Goal: Navigation & Orientation: Find specific page/section

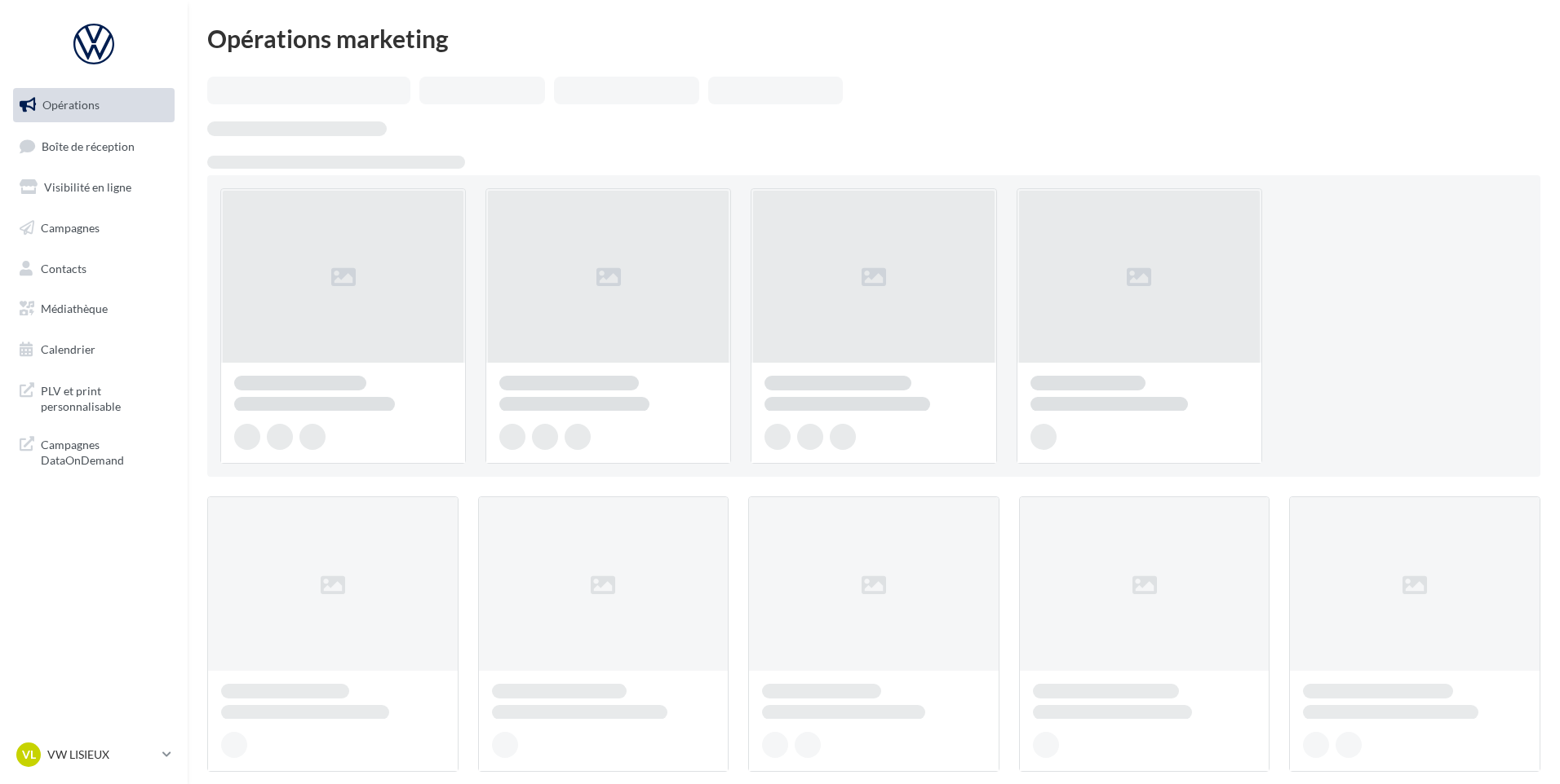
click at [108, 158] on link "Boîte de réception" at bounding box center [94, 146] width 168 height 35
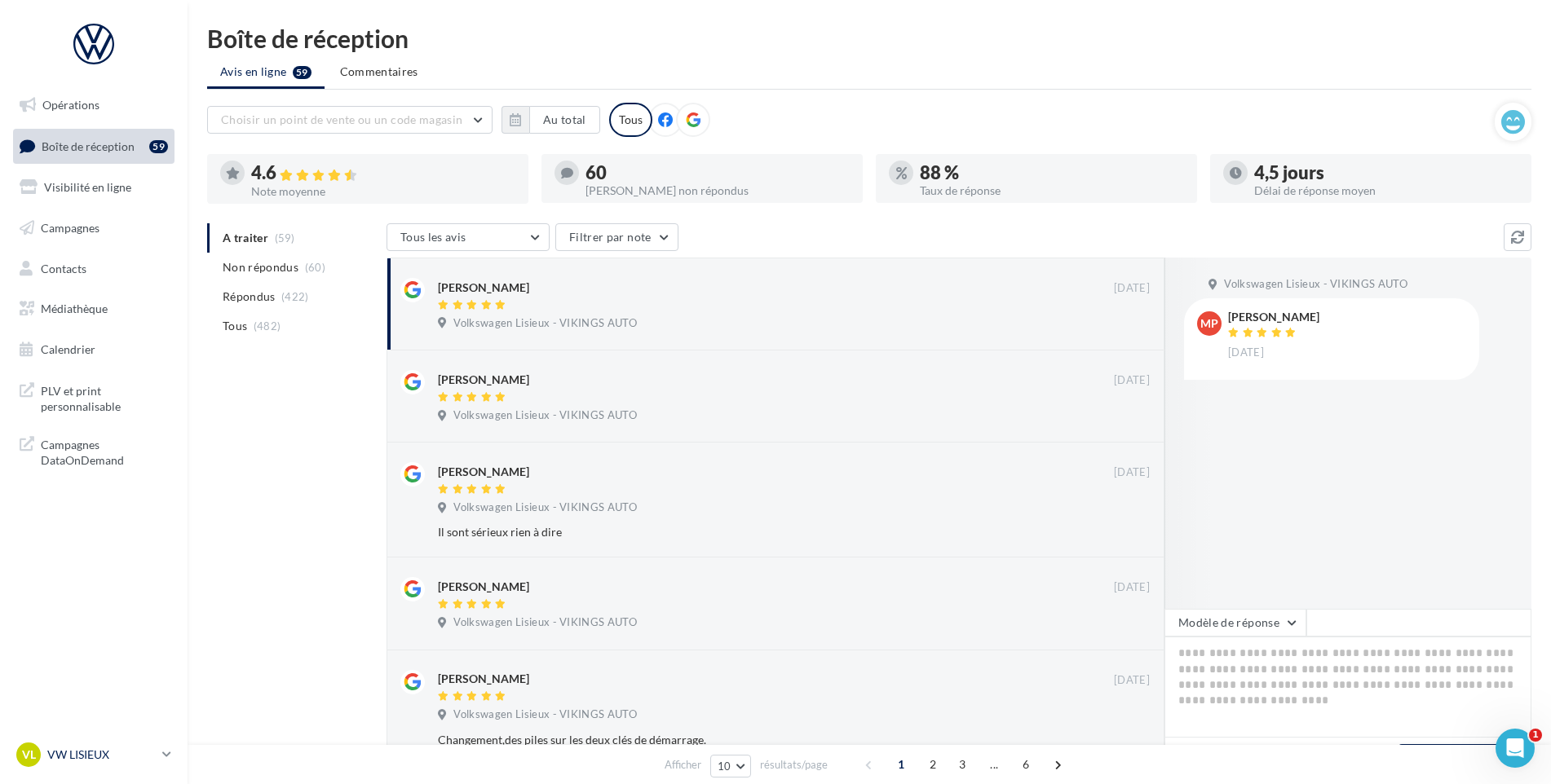
click at [118, 758] on p "VW LISIEUX" at bounding box center [101, 755] width 108 height 17
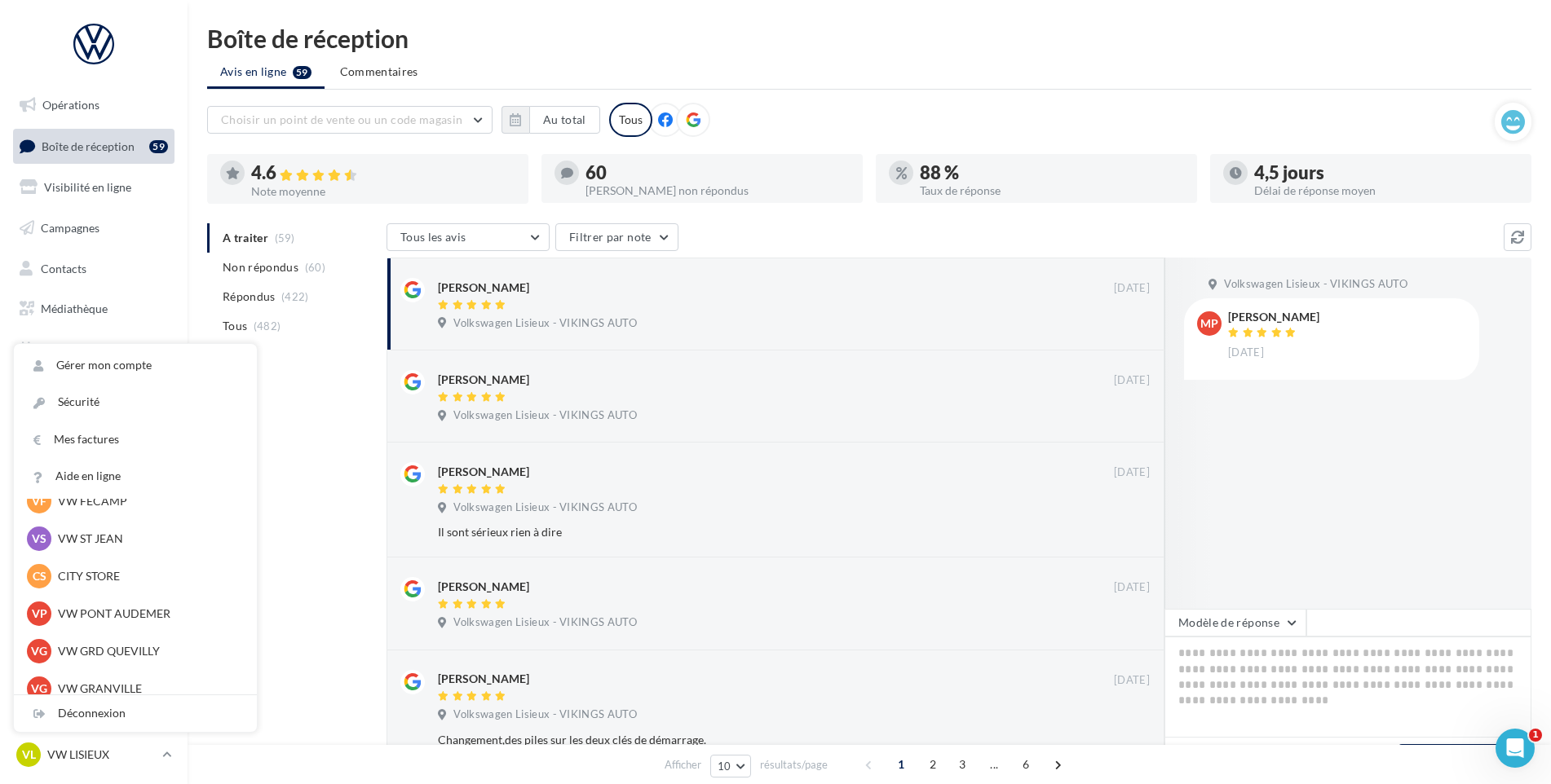
scroll to position [326, 0]
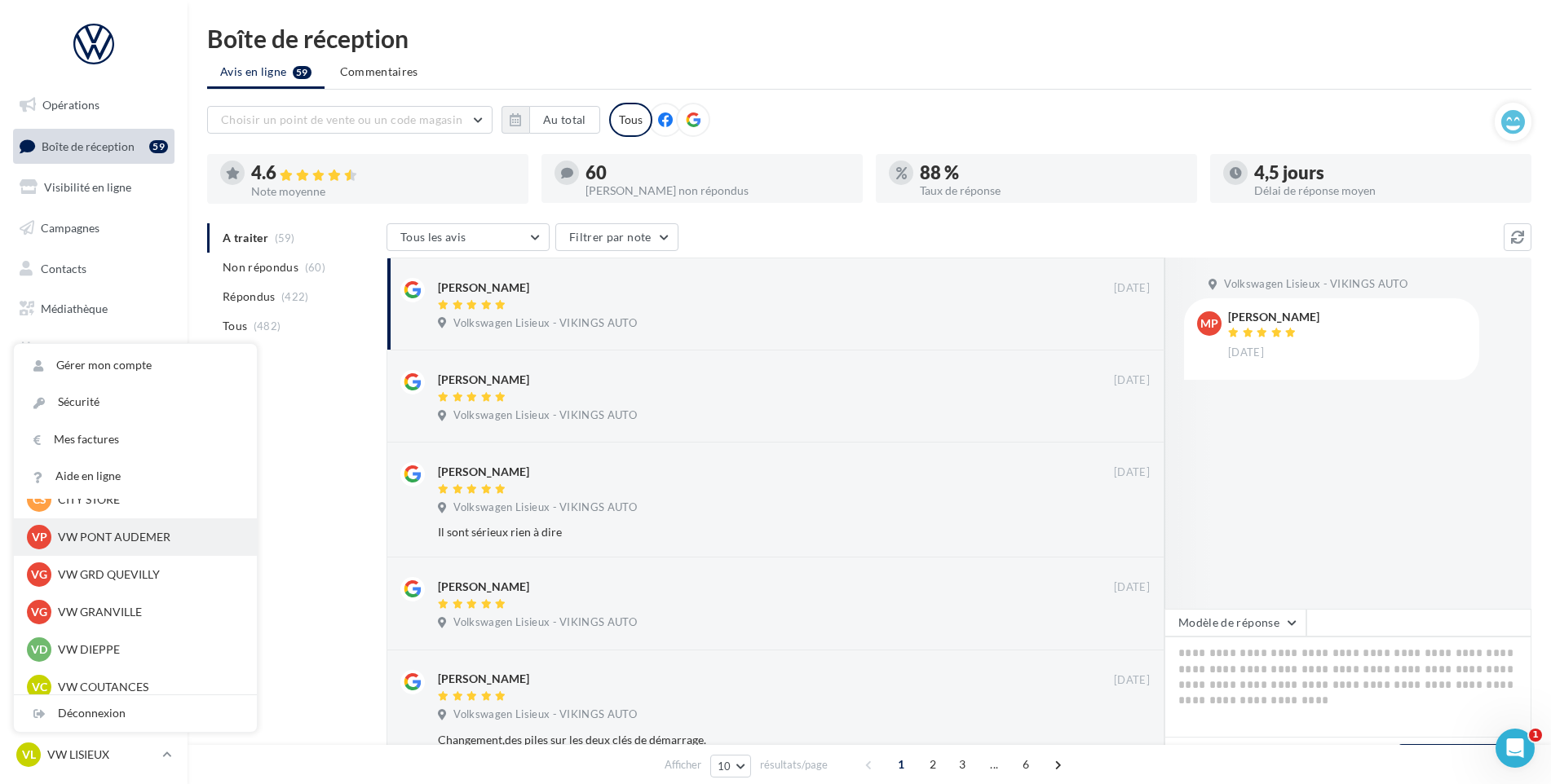
click at [139, 532] on p "VW PONT AUDEMER" at bounding box center [147, 537] width 179 height 17
